Goal: Transaction & Acquisition: Obtain resource

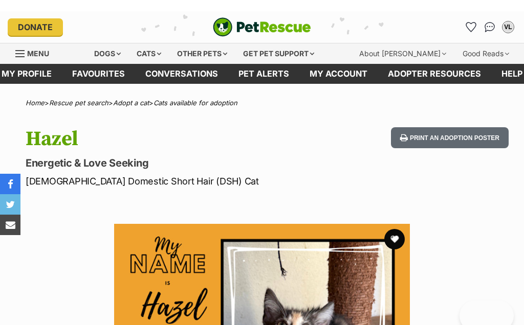
click at [478, 15] on link "Favourites" at bounding box center [471, 16] width 16 height 16
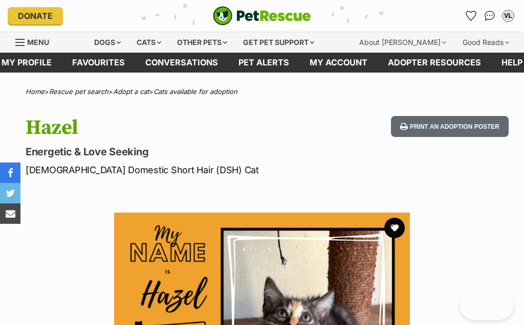
click at [477, 12] on link "Favourites" at bounding box center [471, 16] width 16 height 16
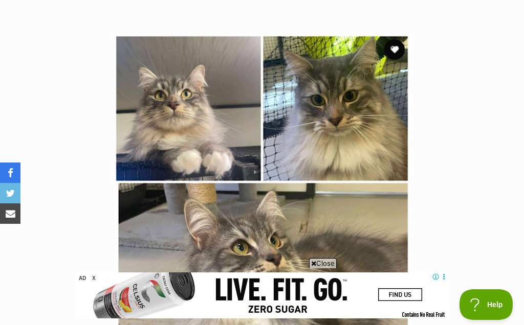
scroll to position [171, 0]
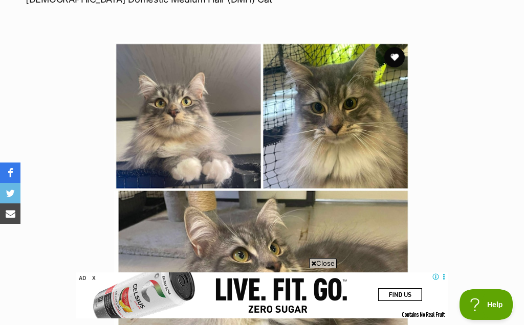
click at [399, 54] on button "favourite" at bounding box center [394, 57] width 20 height 20
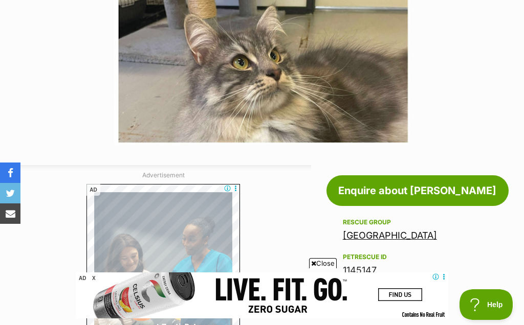
scroll to position [363, 0]
